Goal: Information Seeking & Learning: Learn about a topic

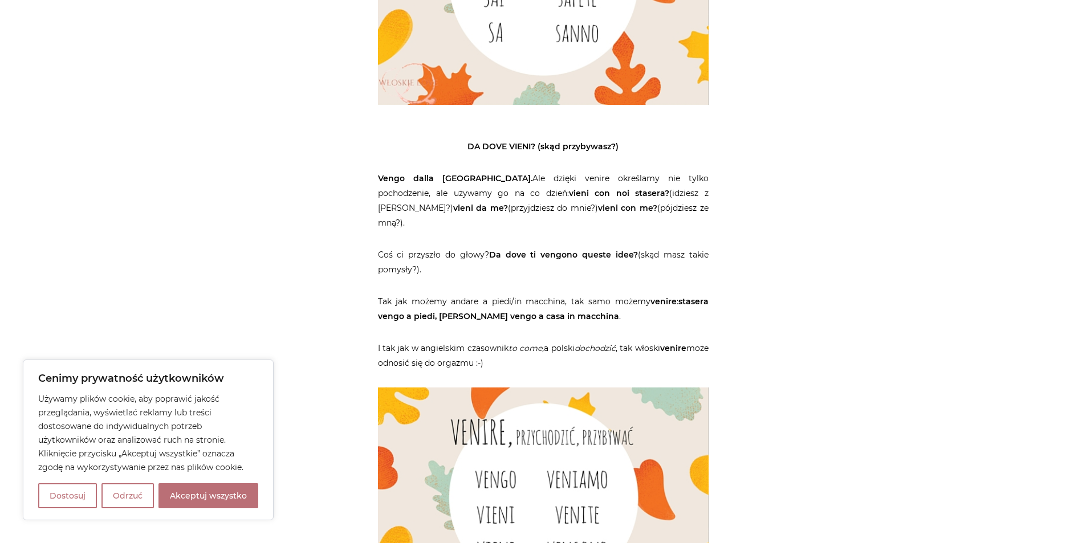
scroll to position [2451, 0]
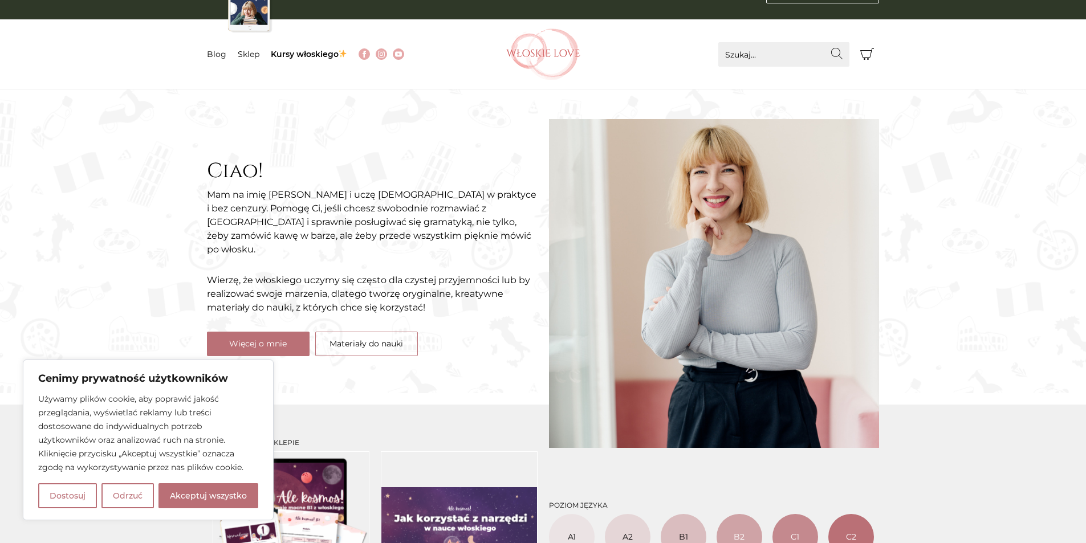
scroll to position [57, 0]
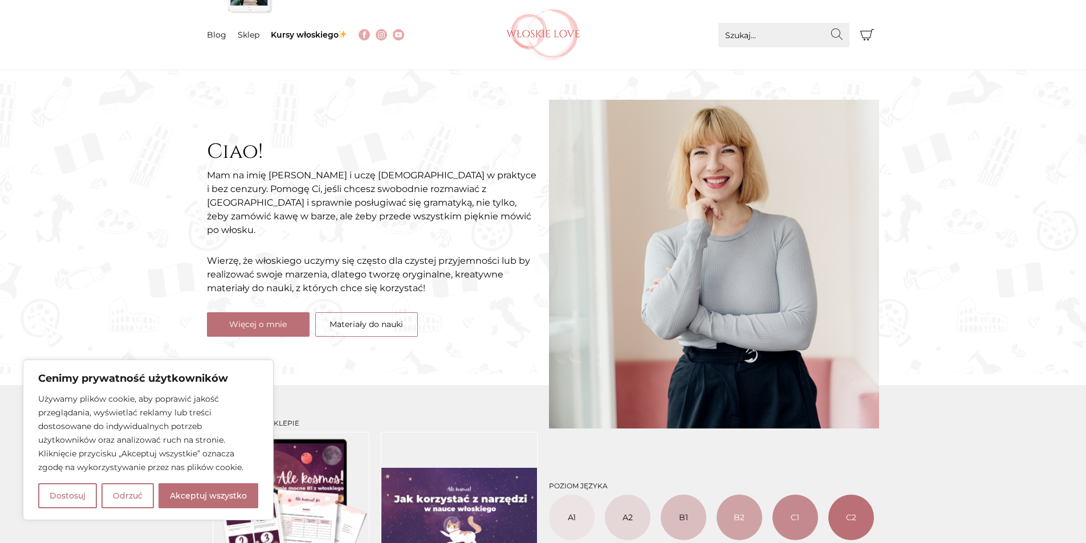
drag, startPoint x: 192, startPoint y: 503, endPoint x: 196, endPoint y: 497, distance: 7.3
click at [192, 502] on button "Akceptuj wszystko" at bounding box center [208, 495] width 100 height 25
checkbox input "true"
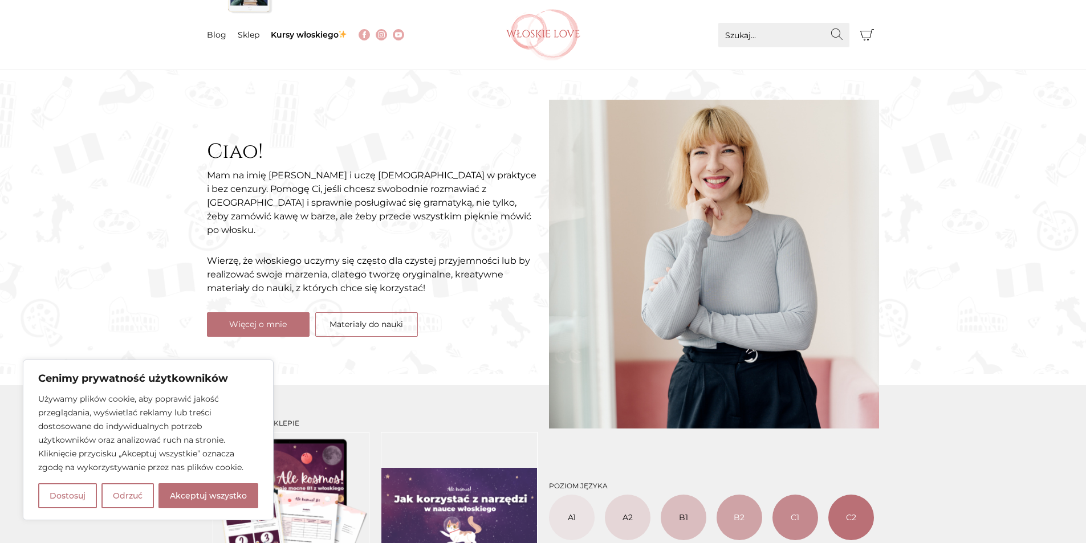
checkbox input "true"
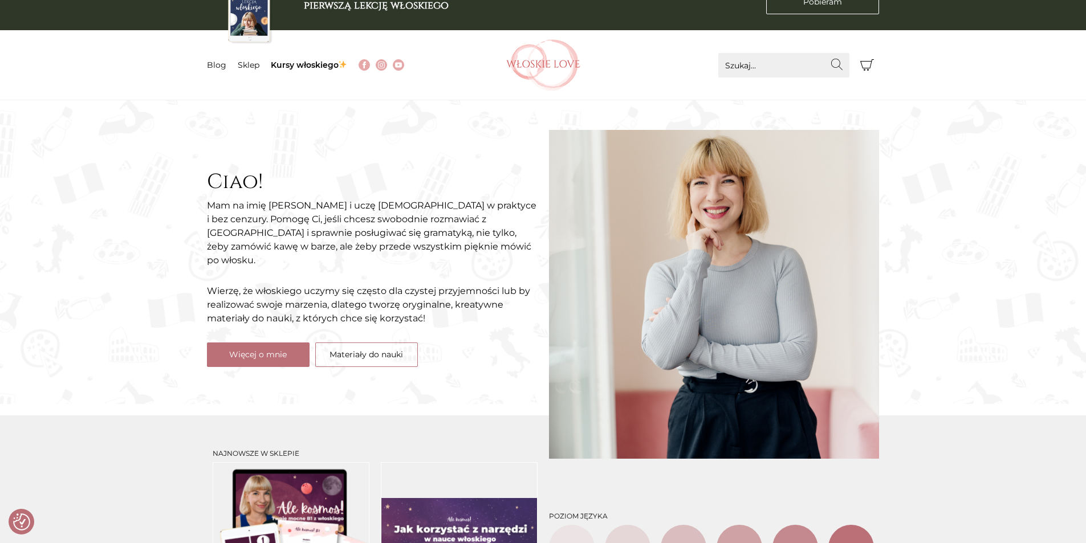
scroll to position [0, 0]
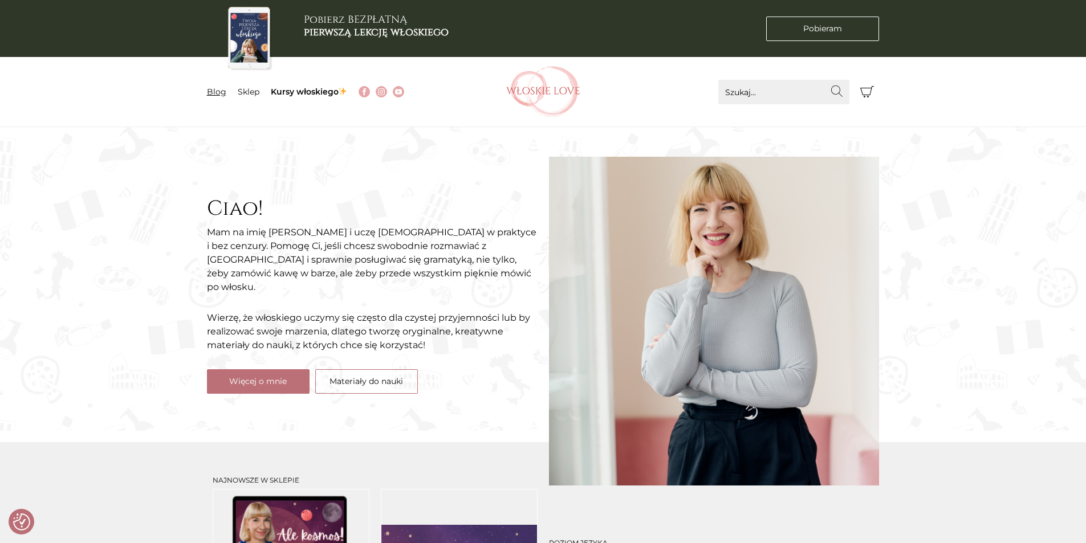
click at [213, 89] on link "Blog" at bounding box center [216, 92] width 19 height 10
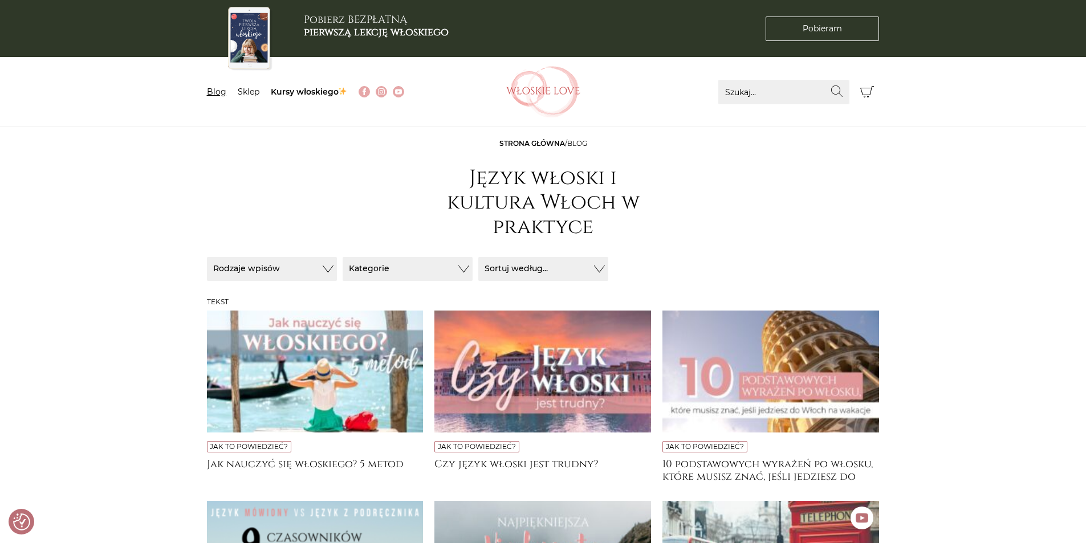
click at [218, 87] on link "Blog" at bounding box center [216, 92] width 19 height 10
click at [727, 96] on input "Szukaj..." at bounding box center [783, 92] width 131 height 25
type input "sapere"
click at [825, 80] on button "Wyszukaj" at bounding box center [837, 91] width 25 height 23
